Goal: Task Accomplishment & Management: Manage account settings

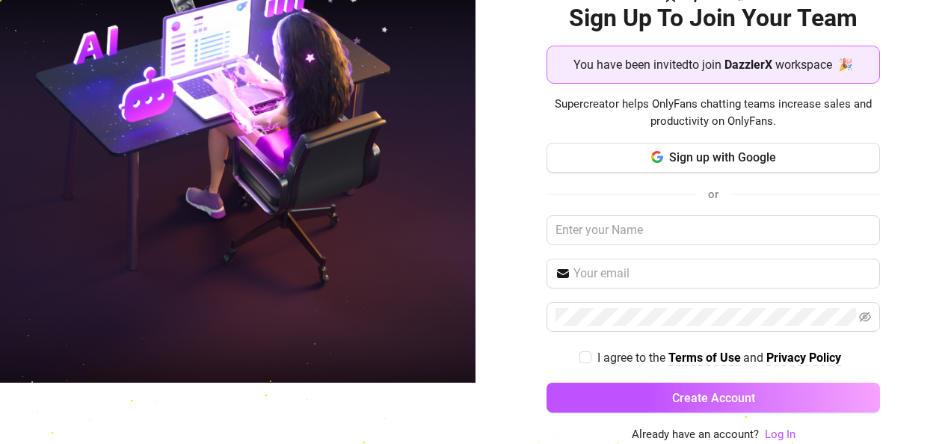
scroll to position [61, 0]
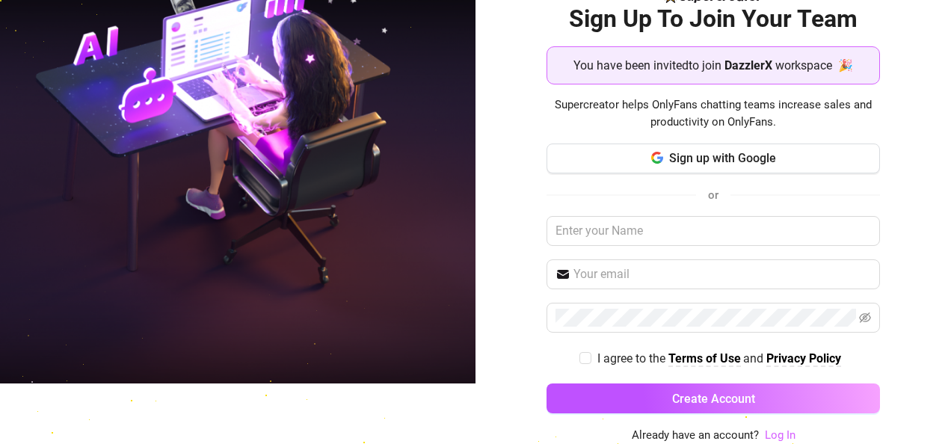
click at [466, 419] on link "Log In" at bounding box center [780, 434] width 31 height 13
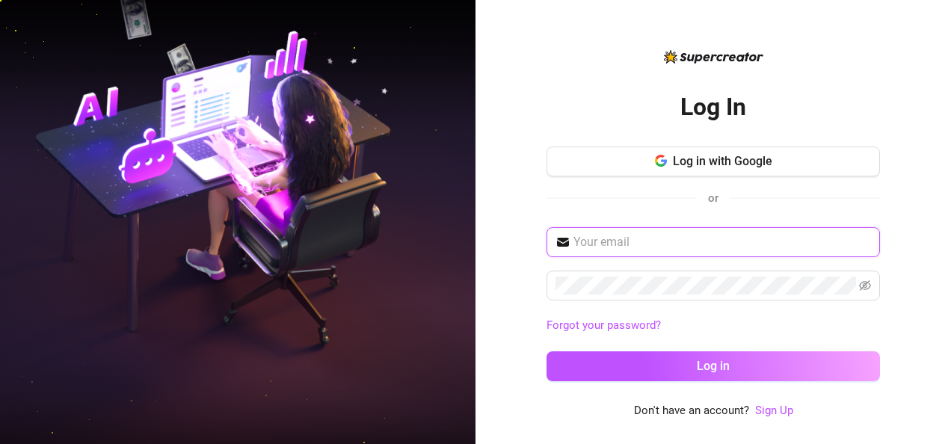
click at [466, 246] on input "text" at bounding box center [722, 242] width 298 height 18
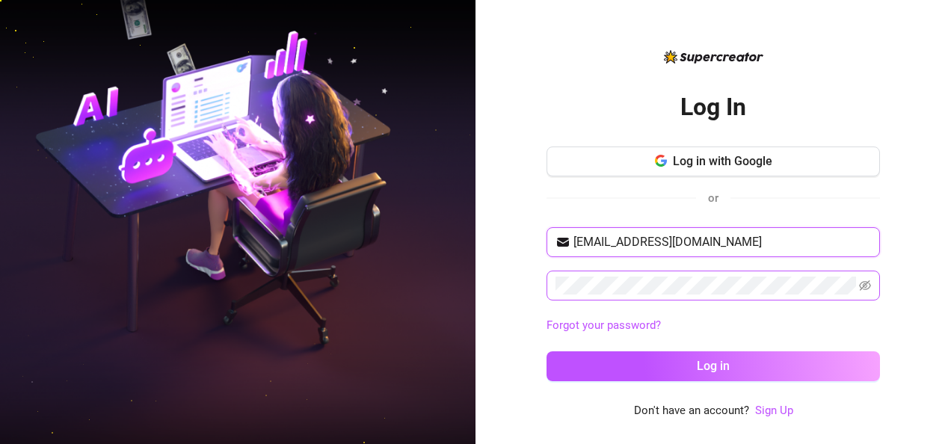
type input "roodyerasmus@gmail.com"
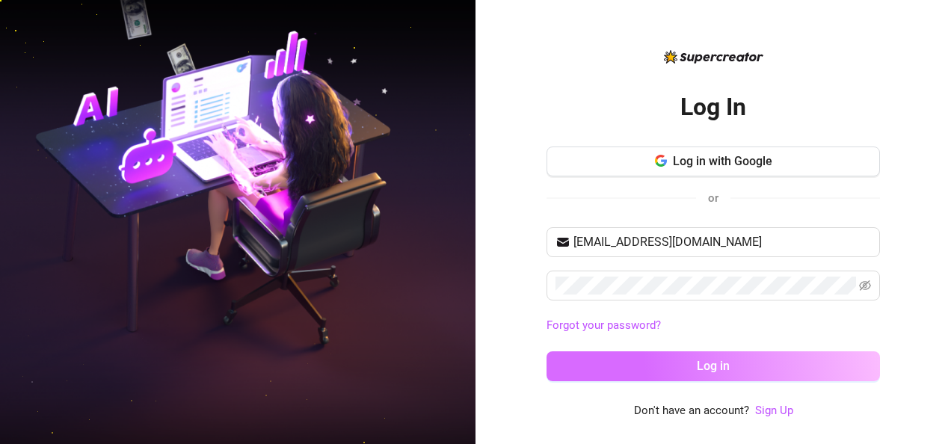
click at [466, 369] on button "Log in" at bounding box center [713, 366] width 333 height 30
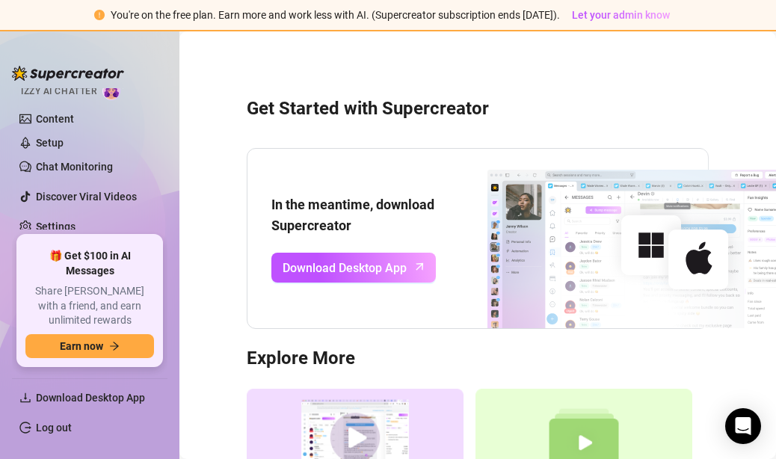
scroll to position [181, 0]
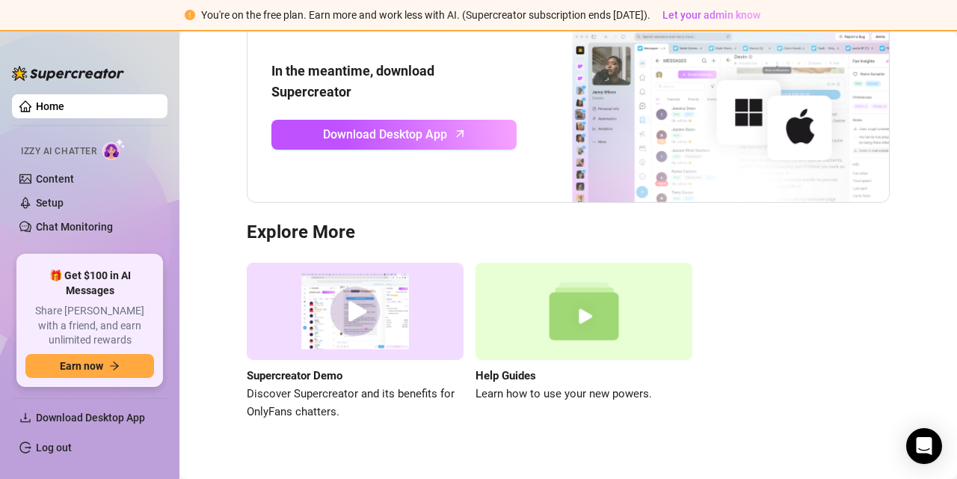
scroll to position [161, 0]
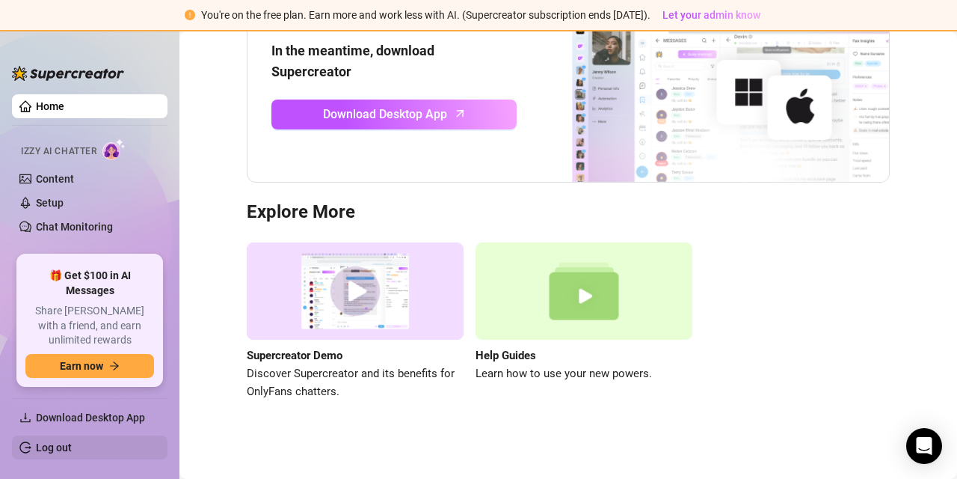
click at [55, 446] on link "Log out" at bounding box center [54, 447] width 36 height 12
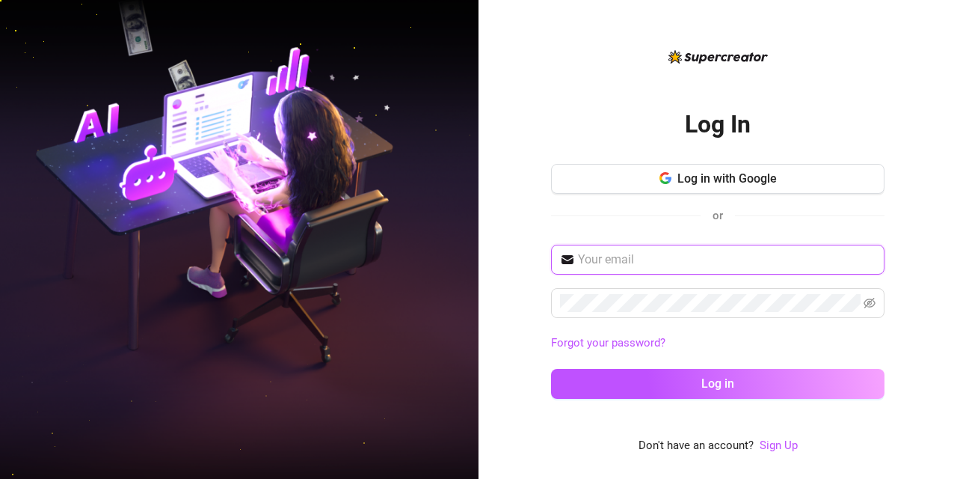
click at [613, 256] on input "text" at bounding box center [727, 259] width 298 height 18
type input "[EMAIL_ADDRESS][DOMAIN_NAME]"
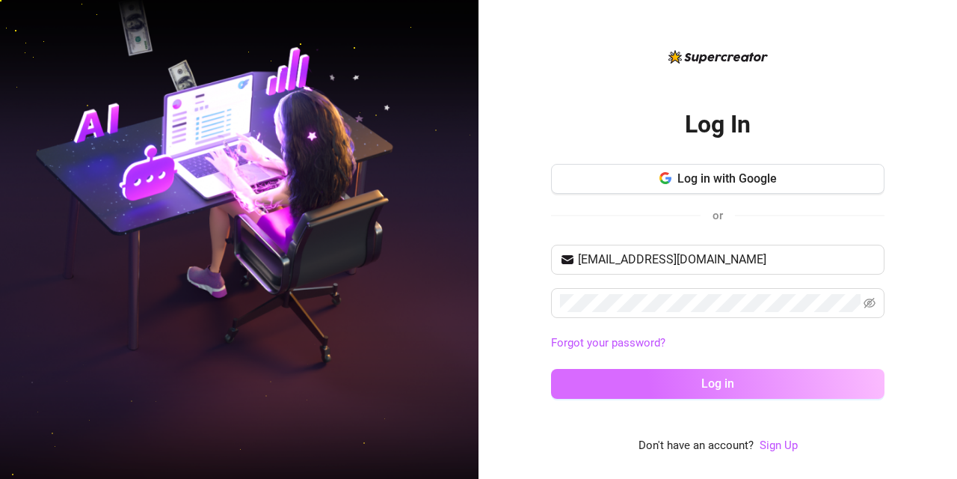
click at [654, 381] on button "Log in" at bounding box center [717, 384] width 333 height 30
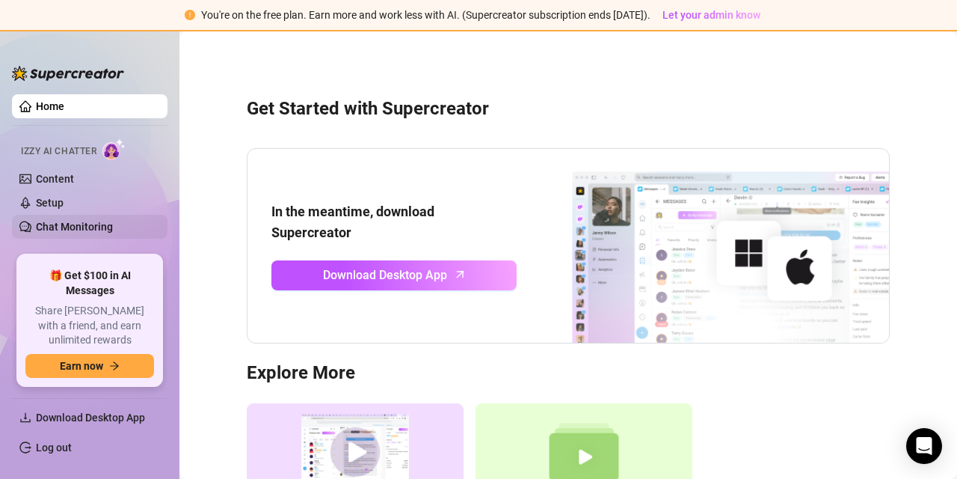
click at [113, 229] on link "Chat Monitoring" at bounding box center [74, 227] width 77 height 12
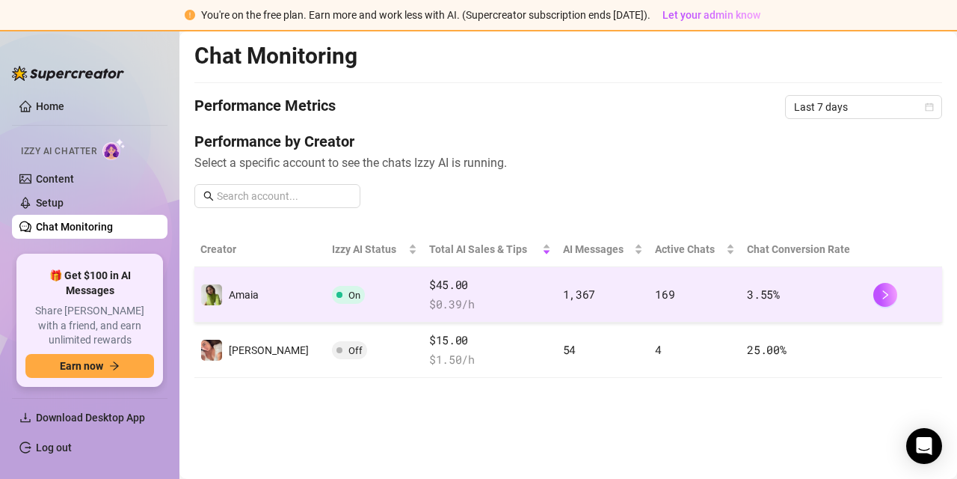
click at [716, 298] on td "169" at bounding box center [695, 294] width 92 height 55
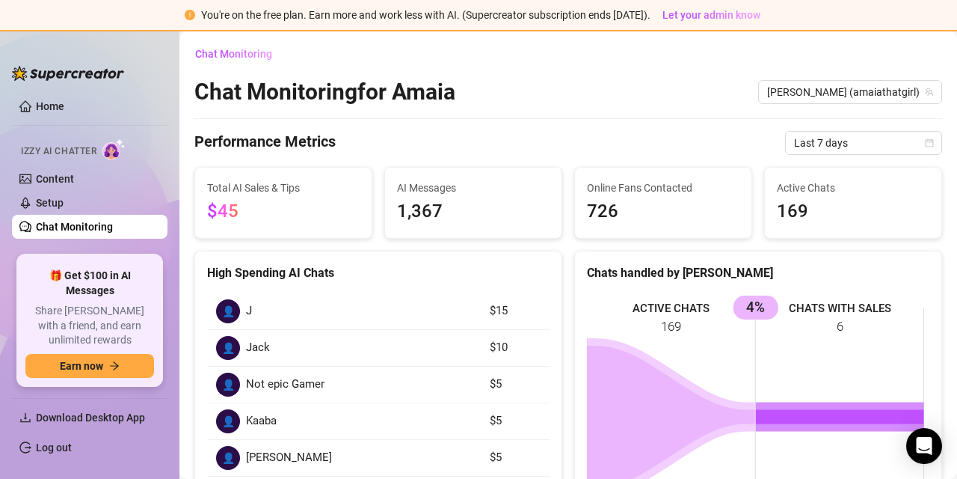
scroll to position [40, 0]
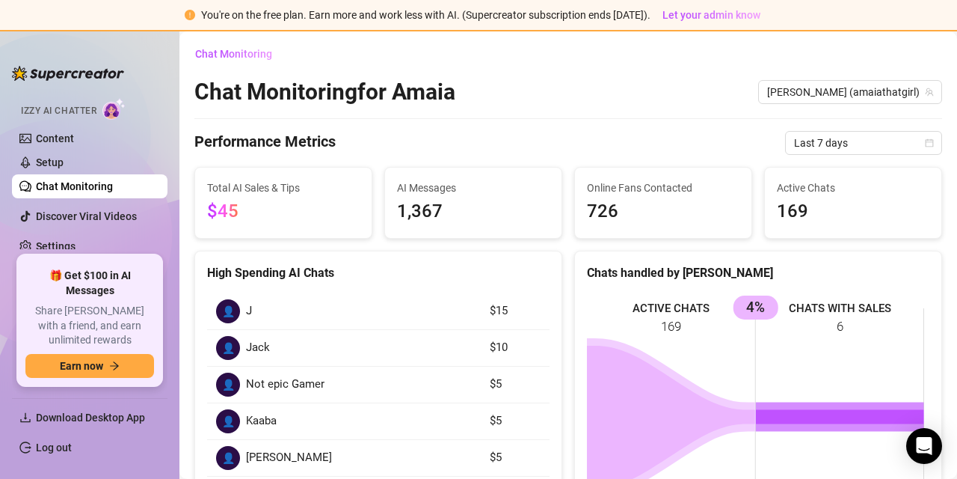
drag, startPoint x: 860, startPoint y: 0, endPoint x: 559, endPoint y: 94, distance: 315.0
click at [559, 94] on div "Chat Monitoring for Amaia Amaia (amaiathatgirl)" at bounding box center [568, 92] width 748 height 28
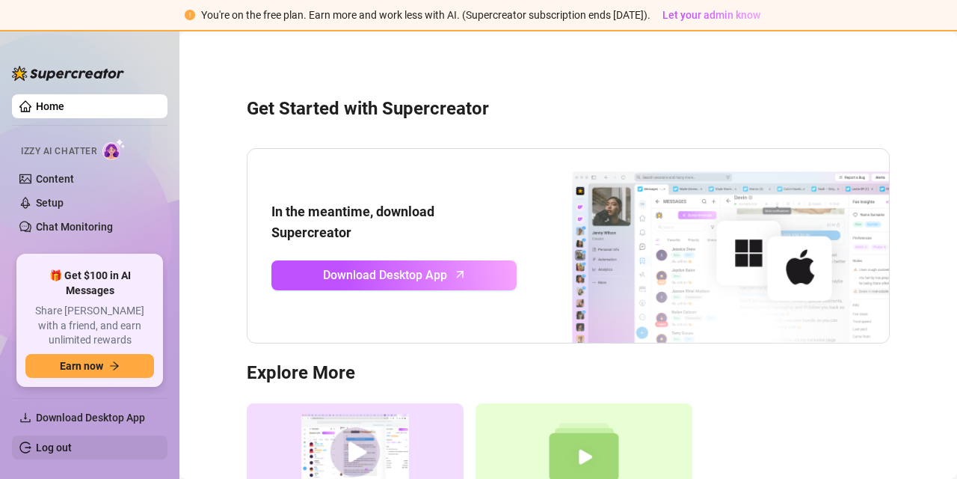
click at [55, 452] on link "Log out" at bounding box center [54, 447] width 36 height 12
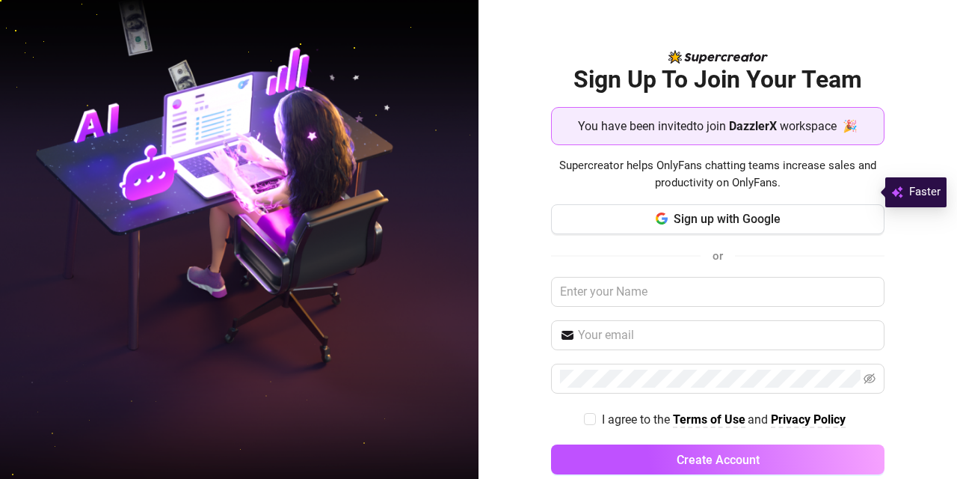
scroll to position [26, 0]
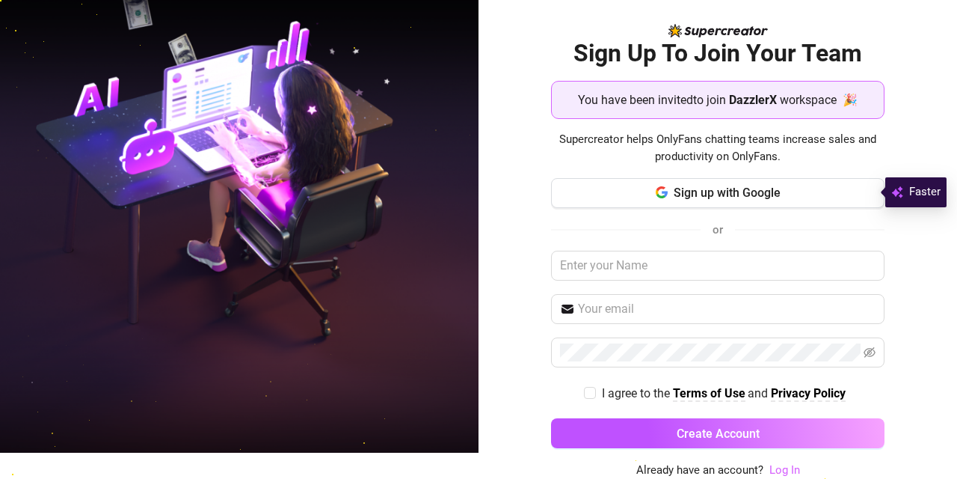
click at [775, 472] on link "Log In" at bounding box center [784, 469] width 31 height 13
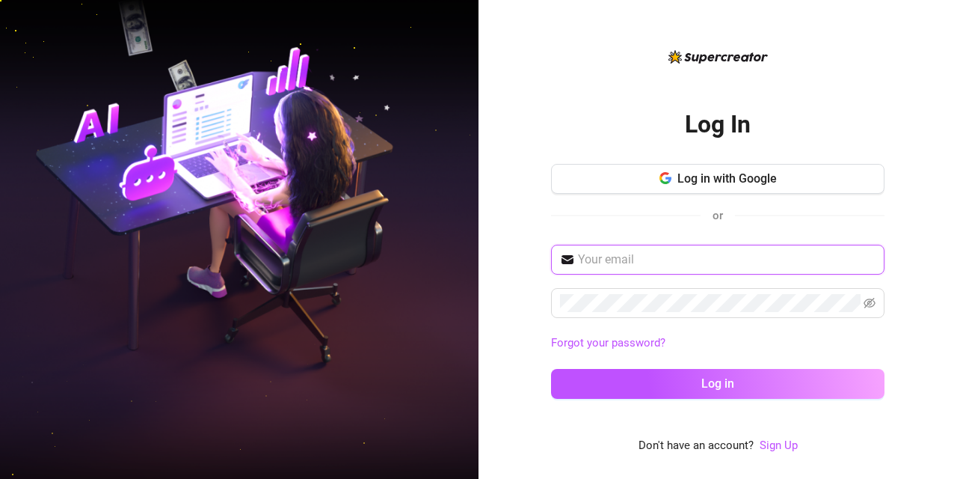
click at [657, 259] on input "text" at bounding box center [727, 259] width 298 height 18
type input "roodyerasmus@gmail.com"
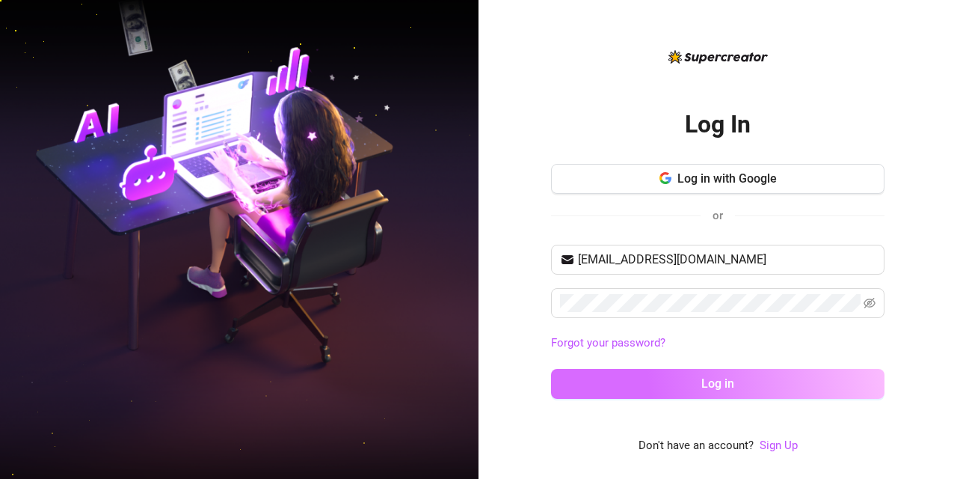
click at [672, 377] on button "Log in" at bounding box center [717, 384] width 333 height 30
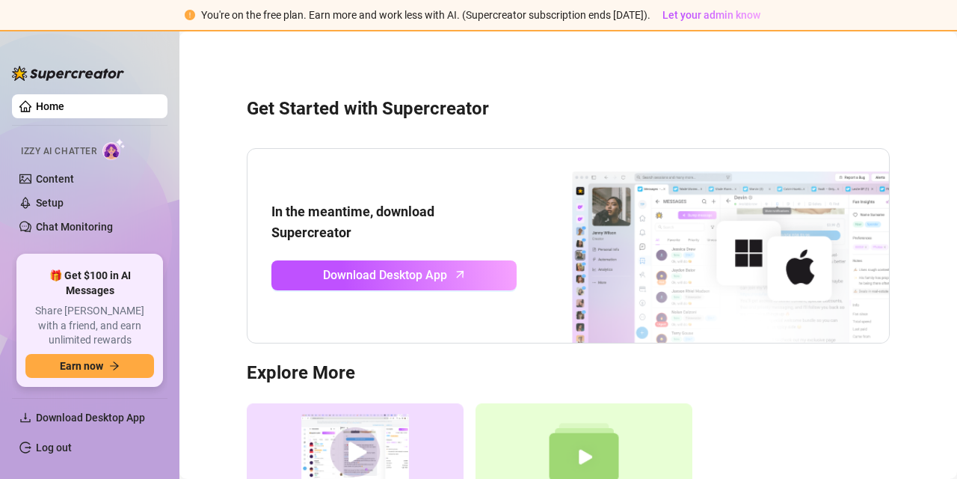
scroll to position [161, 0]
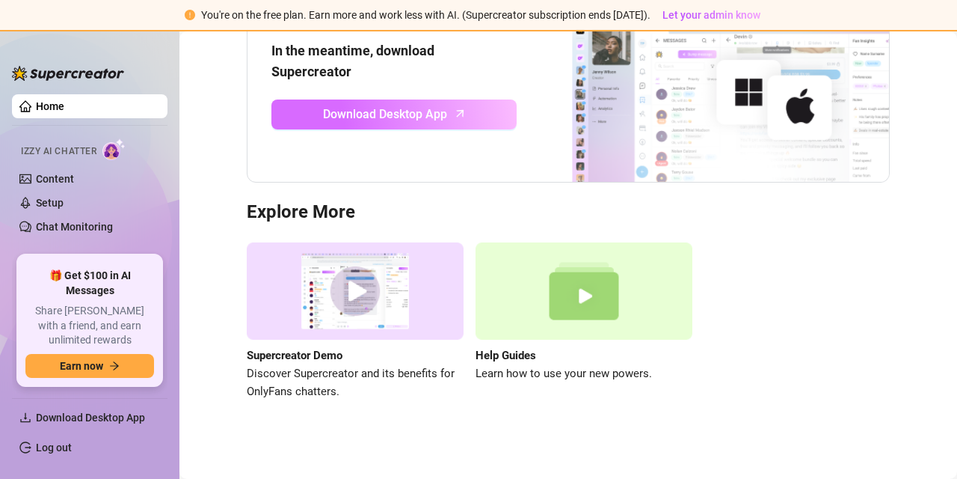
click at [346, 105] on span "Download Desktop App" at bounding box center [385, 114] width 124 height 19
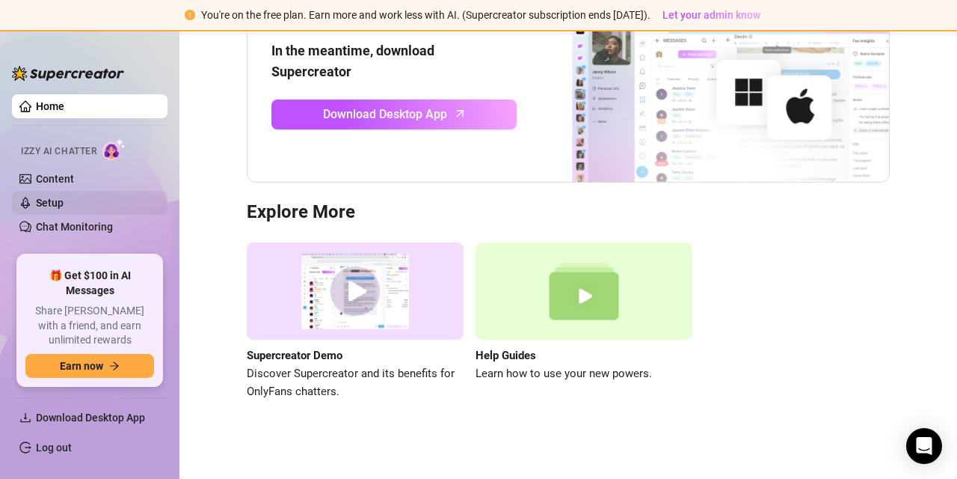
click at [64, 203] on link "Setup" at bounding box center [50, 203] width 28 height 12
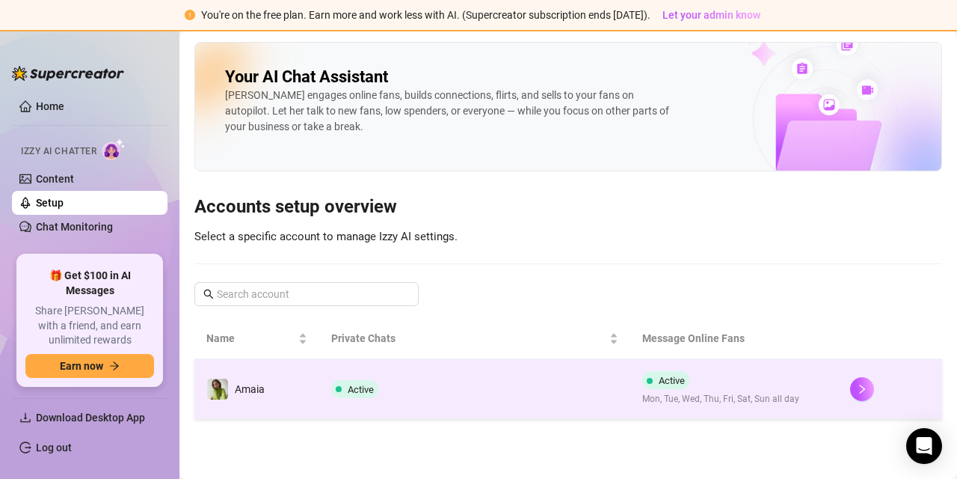
click at [342, 402] on td "Active" at bounding box center [475, 389] width 312 height 60
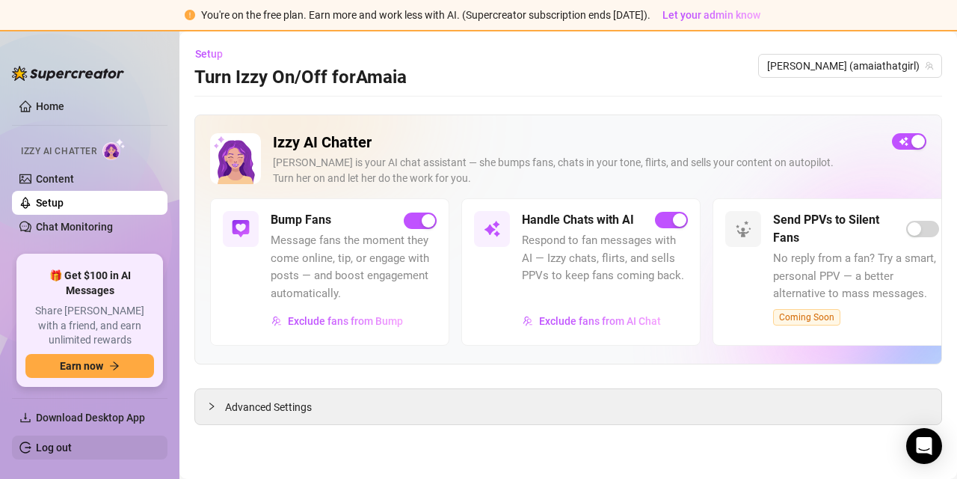
click at [55, 448] on link "Log out" at bounding box center [54, 447] width 36 height 12
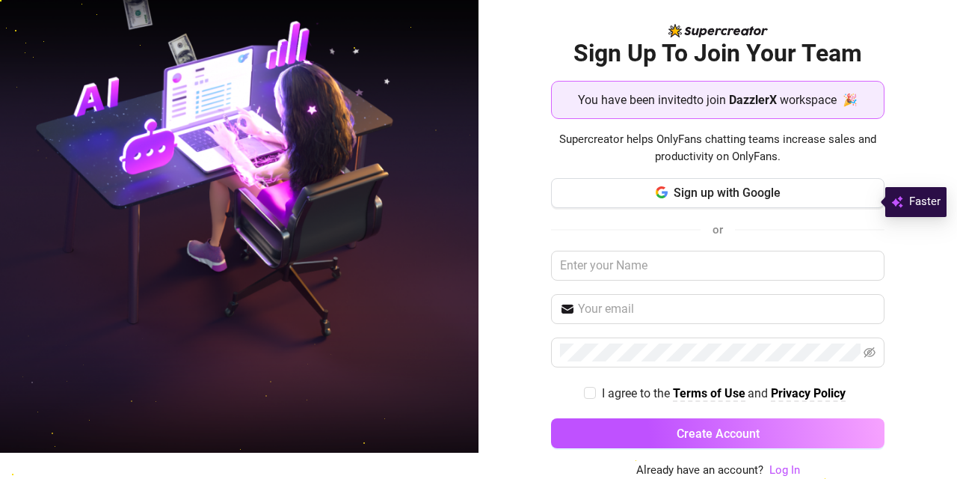
scroll to position [26, 0]
click at [778, 470] on link "Log In" at bounding box center [784, 469] width 31 height 13
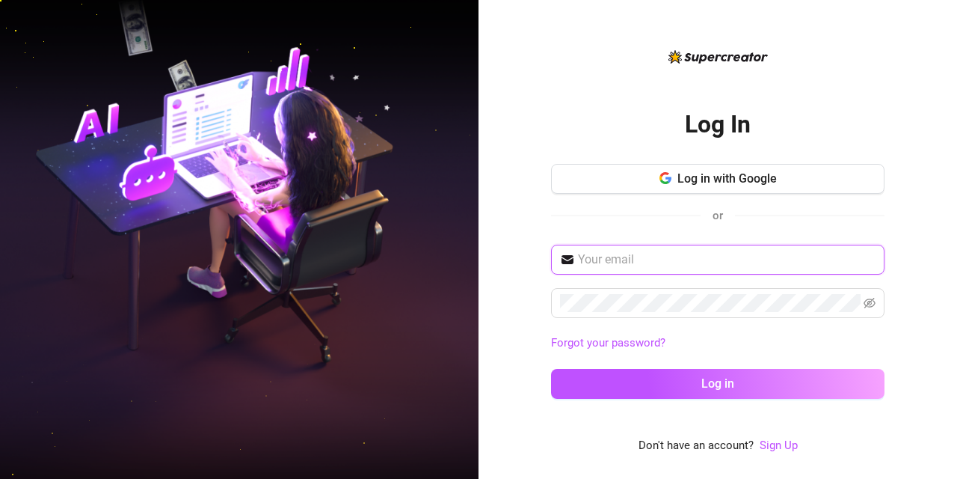
click at [709, 259] on input "text" at bounding box center [727, 259] width 298 height 18
type input "[EMAIL_ADDRESS][DOMAIN_NAME]"
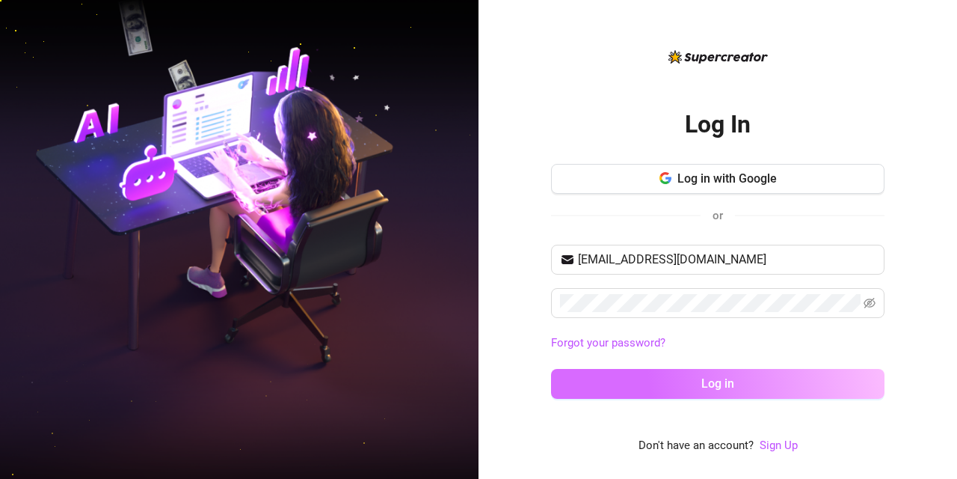
click at [659, 372] on button "Log in" at bounding box center [717, 384] width 333 height 30
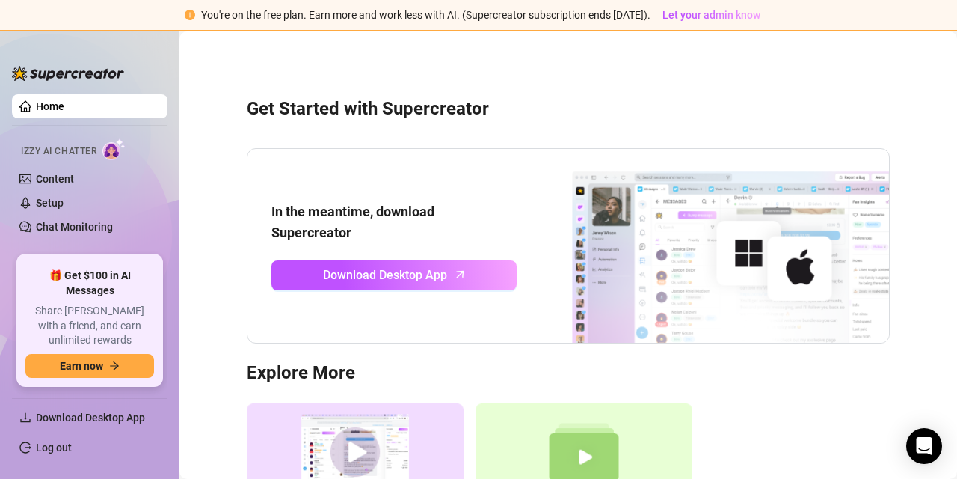
scroll to position [161, 0]
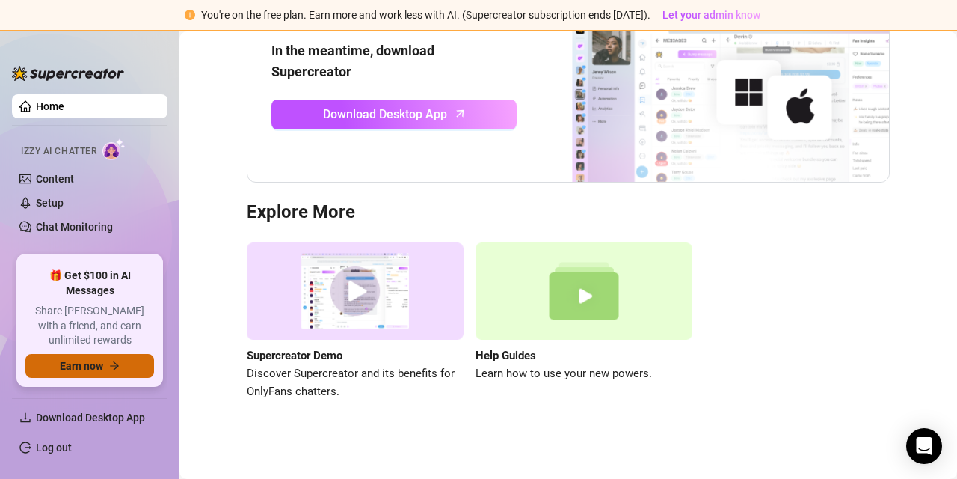
click at [117, 363] on icon "arrow-right" at bounding box center [114, 365] width 10 height 10
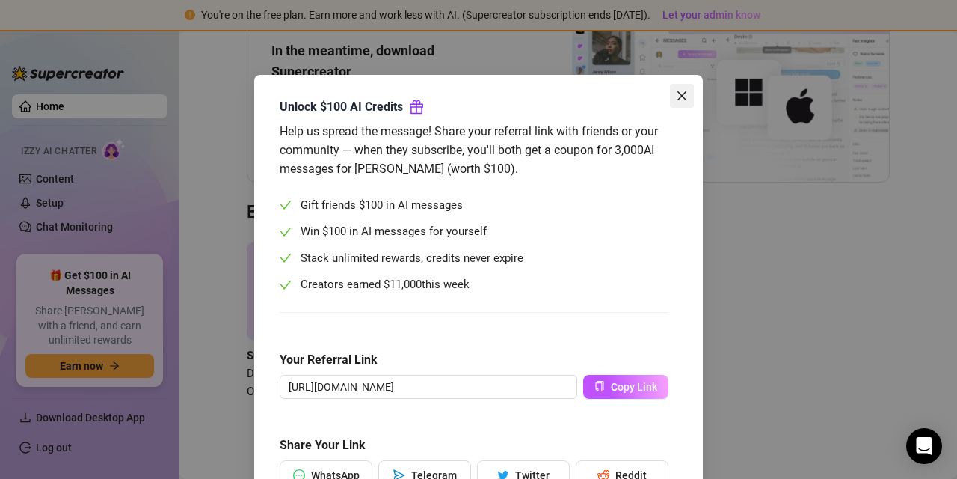
click at [676, 96] on icon "close" at bounding box center [682, 96] width 12 height 12
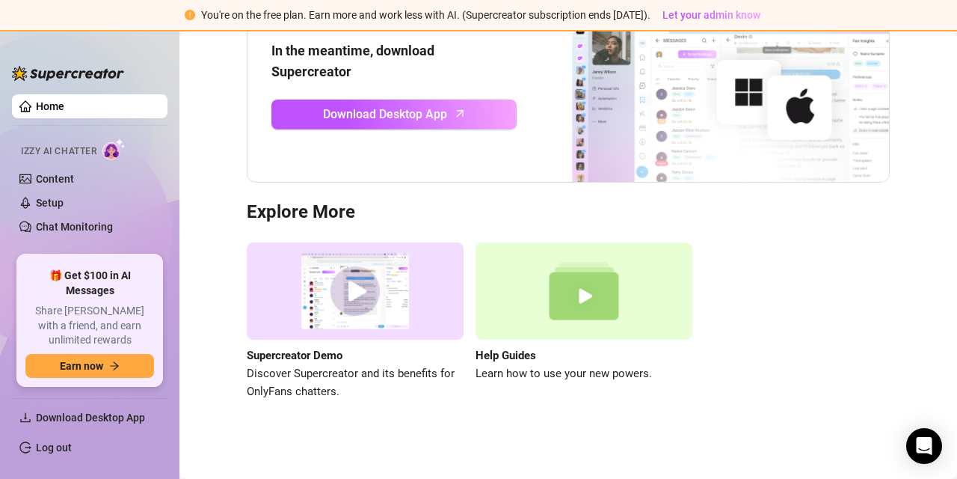
click at [168, 244] on aside "Home Izzy AI Chatter Content Setup Chat Monitoring Discover Viral Videos Settin…" at bounding box center [89, 254] width 179 height 449
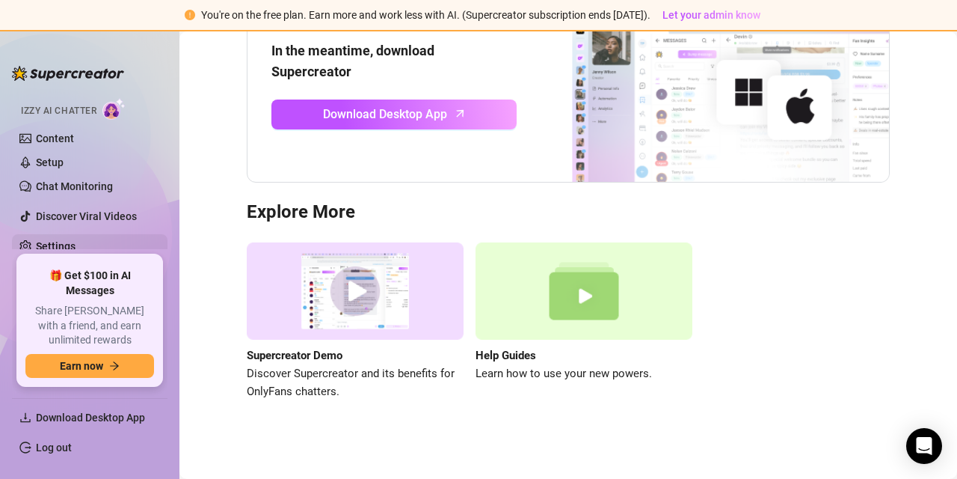
click at [67, 241] on link "Settings" at bounding box center [56, 246] width 40 height 12
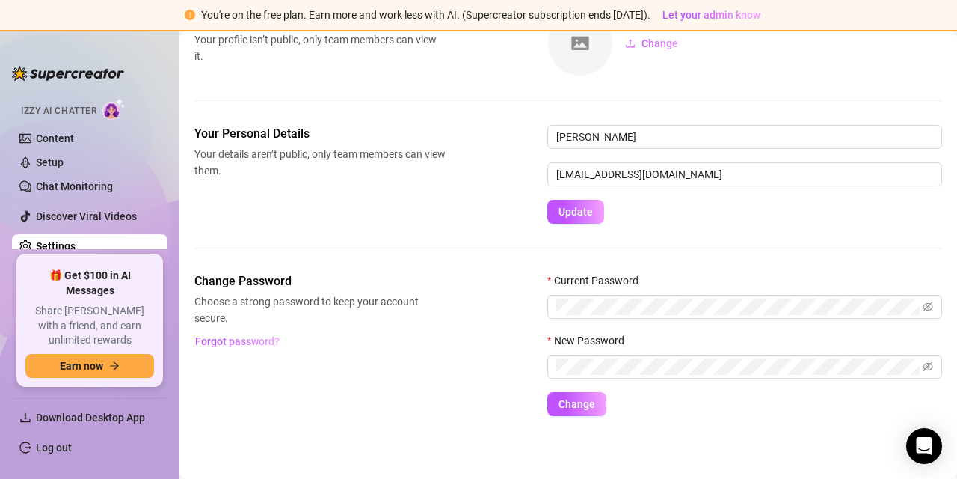
scroll to position [106, 0]
click at [74, 219] on link "Discover Viral Videos" at bounding box center [86, 216] width 101 height 12
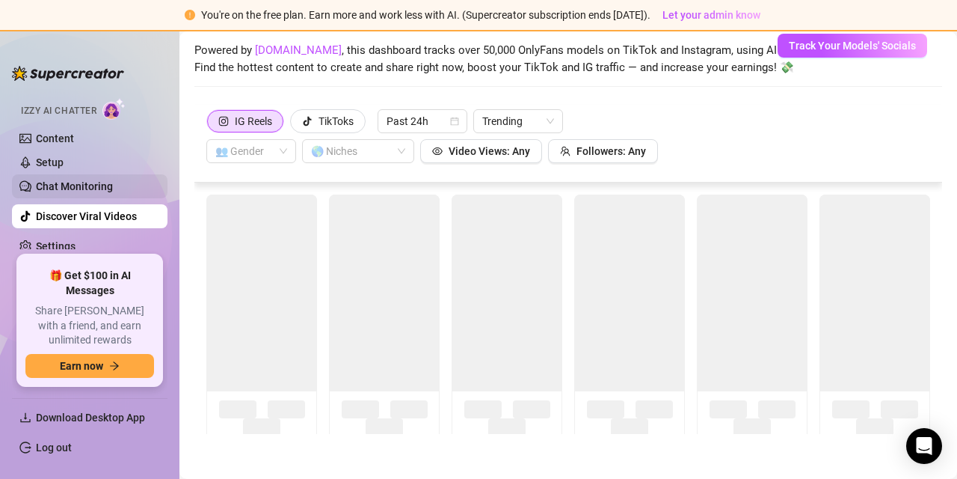
click at [79, 191] on link "Chat Monitoring" at bounding box center [74, 186] width 77 height 12
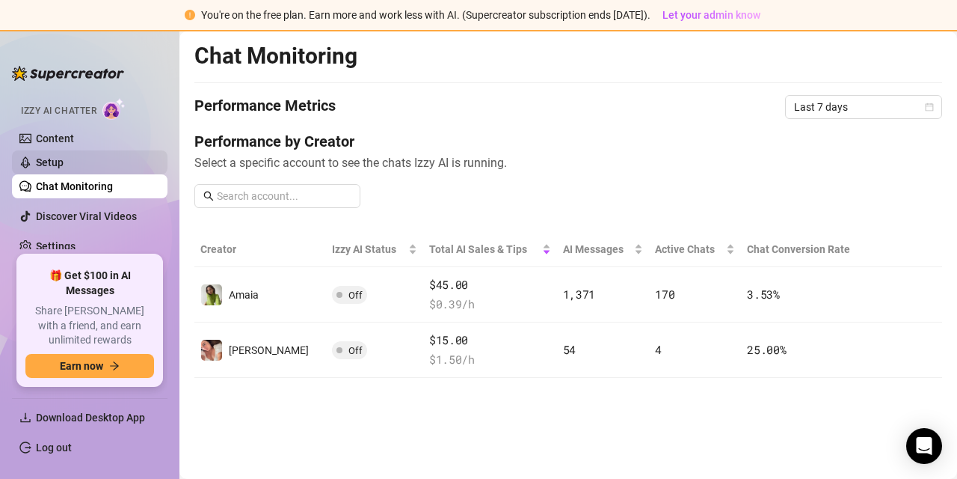
click at [64, 164] on link "Setup" at bounding box center [50, 162] width 28 height 12
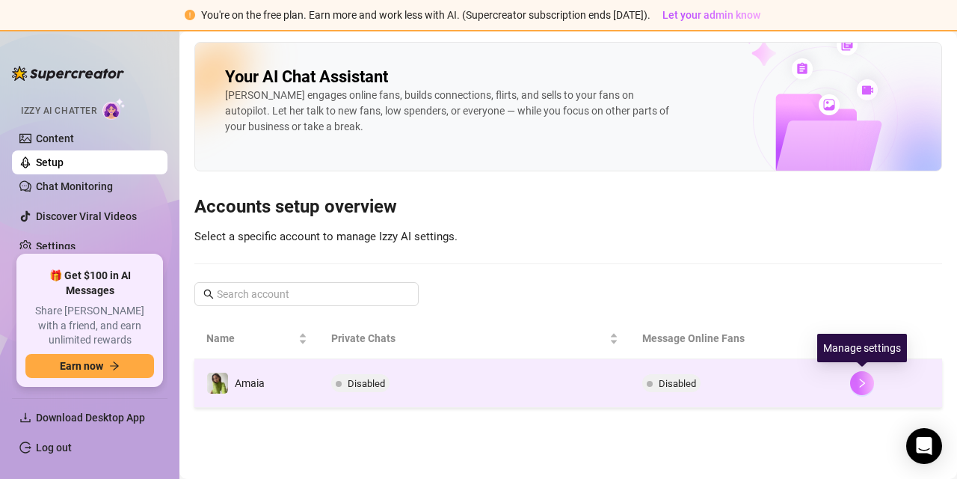
click at [860, 386] on icon "right" at bounding box center [862, 383] width 10 height 10
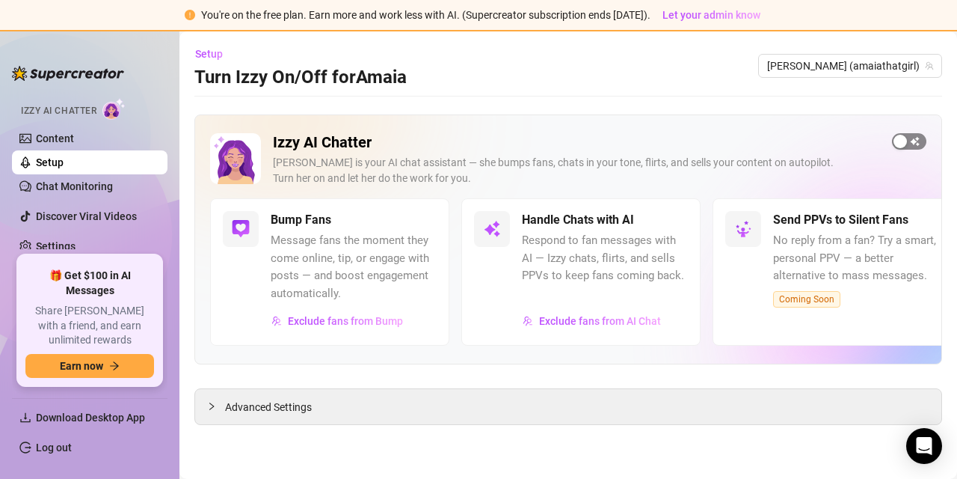
click at [919, 141] on span "button" at bounding box center [909, 141] width 34 height 16
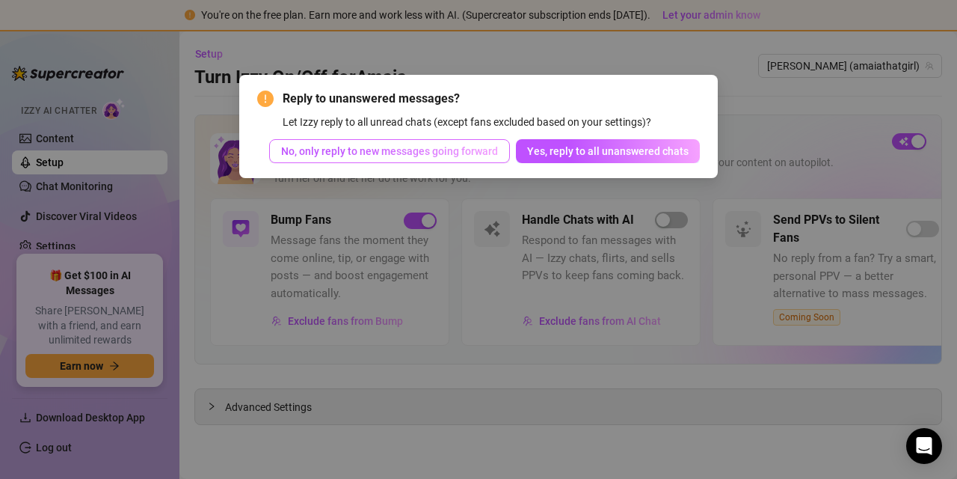
click at [493, 147] on span "No, only reply to new messages going forward" at bounding box center [389, 151] width 217 height 12
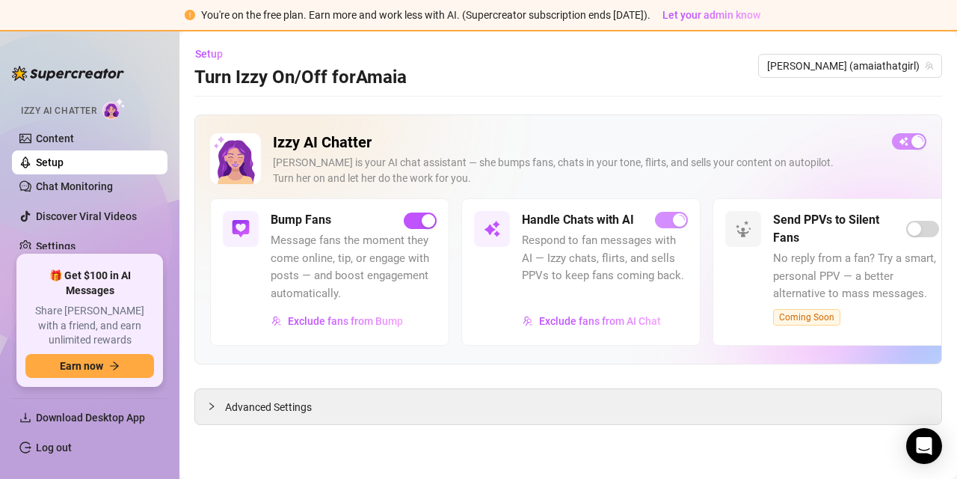
click at [65, 104] on span "Izzy AI Chatter" at bounding box center [59, 111] width 76 height 14
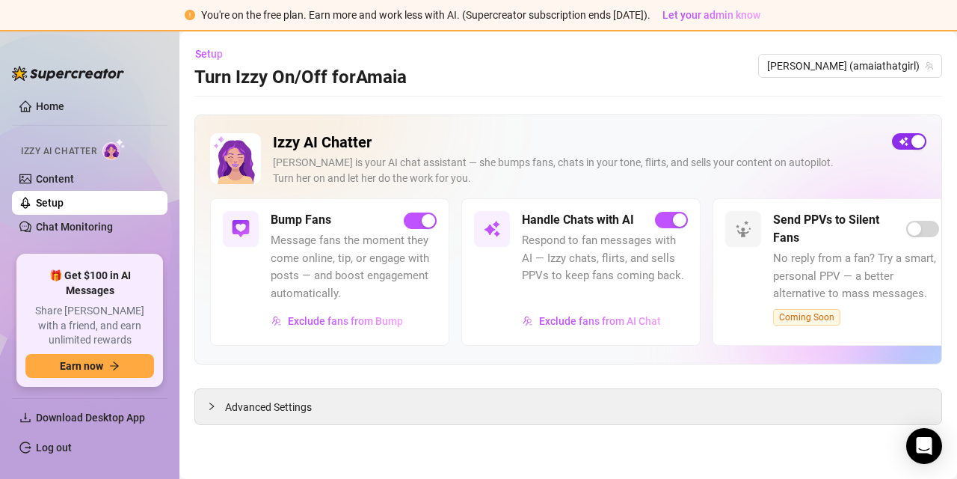
click at [905, 141] on span "button" at bounding box center [909, 141] width 34 height 16
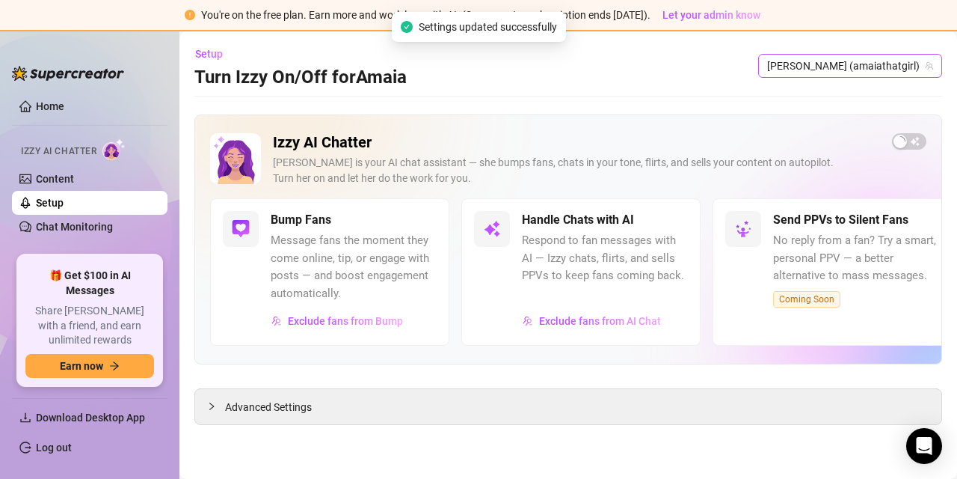
click at [879, 67] on span "[PERSON_NAME] (amaiathatgirl)" at bounding box center [850, 66] width 166 height 22
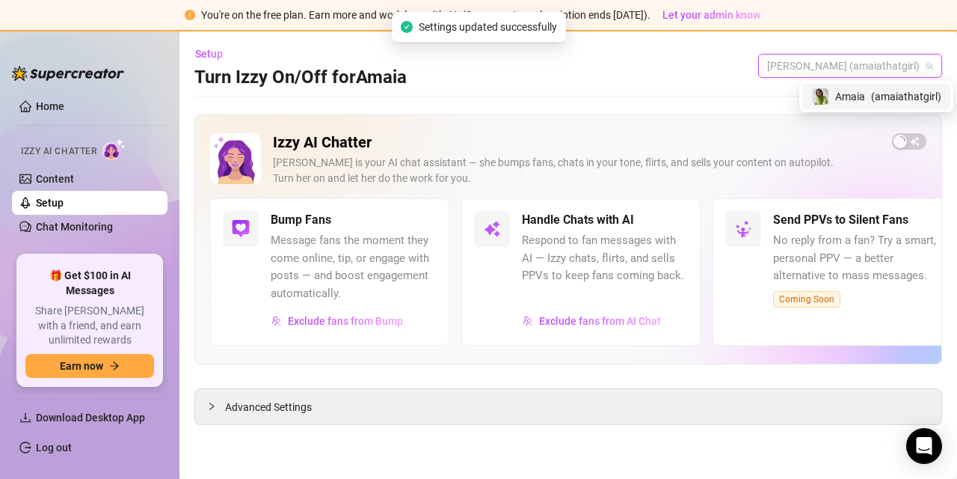
click at [847, 92] on span "Amaia" at bounding box center [850, 96] width 30 height 16
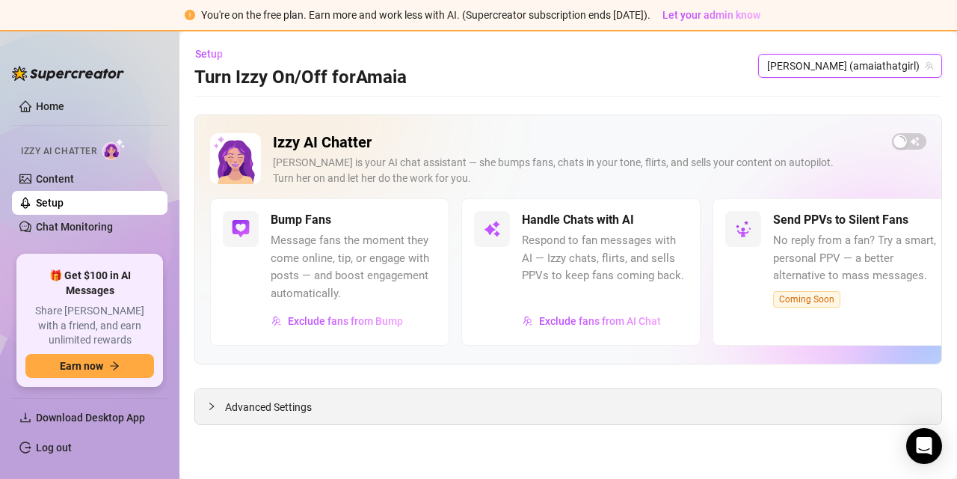
click at [218, 411] on div at bounding box center [216, 406] width 18 height 16
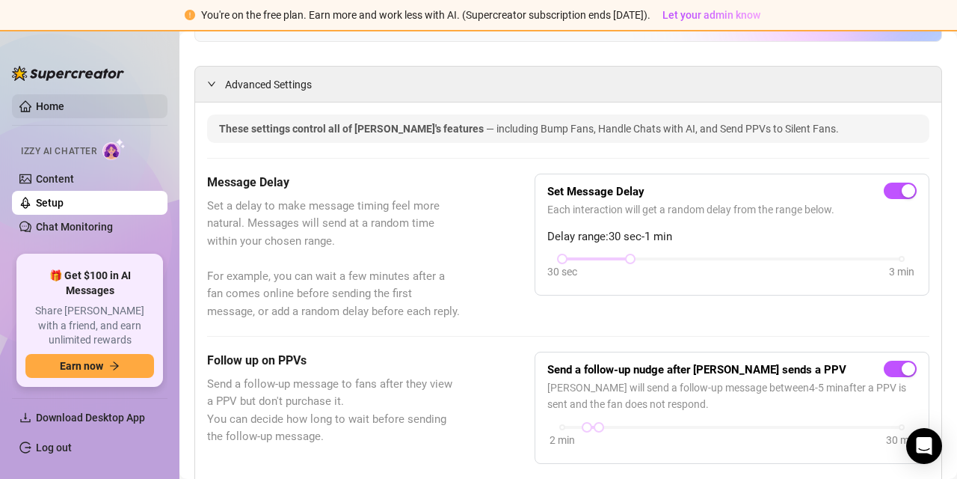
click at [49, 101] on link "Home" at bounding box center [50, 106] width 28 height 12
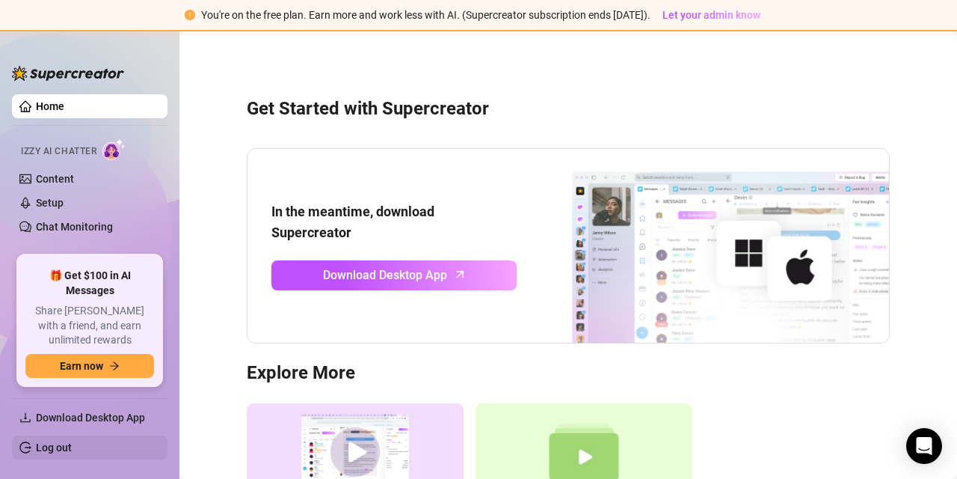
click at [67, 441] on link "Log out" at bounding box center [54, 447] width 36 height 12
